Goal: Find specific page/section

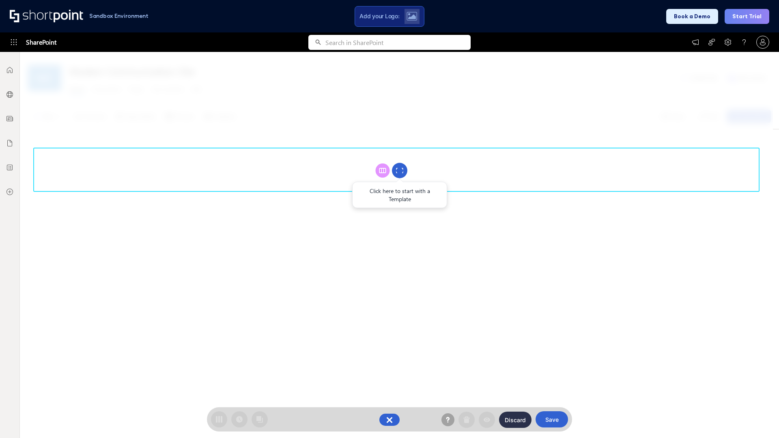
click at [400, 170] on circle at bounding box center [399, 170] width 15 height 15
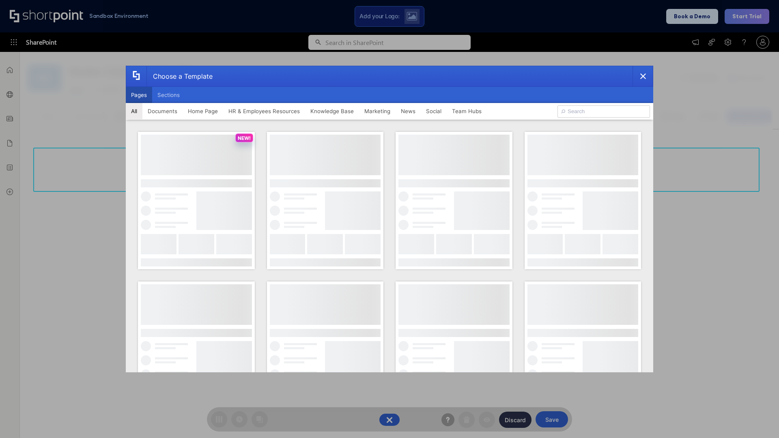
click at [139, 95] on button "Pages" at bounding box center [139, 95] width 26 height 16
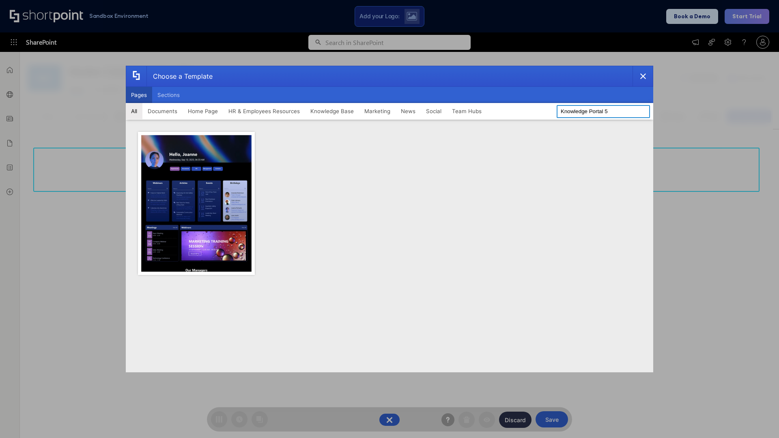
type input "Knowledge Portal 5"
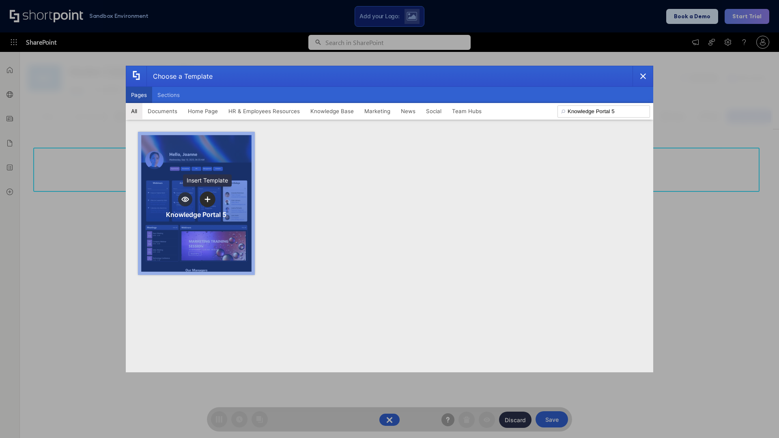
click at [207, 199] on icon "template selector" at bounding box center [207, 199] width 6 height 6
